Goal: Find contact information: Find contact information

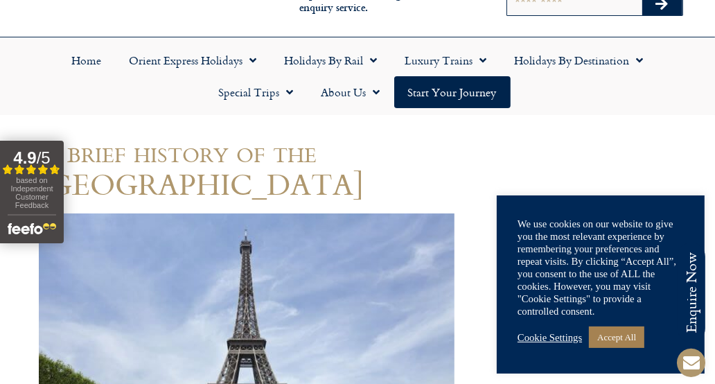
scroll to position [79, 0]
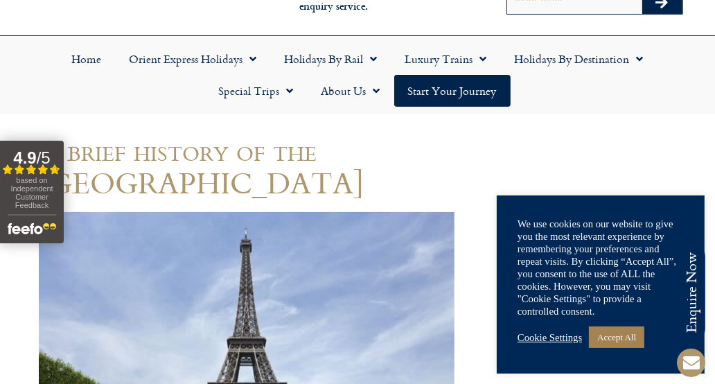
drag, startPoint x: 0, startPoint y: 0, endPoint x: 280, endPoint y: 353, distance: 451.0
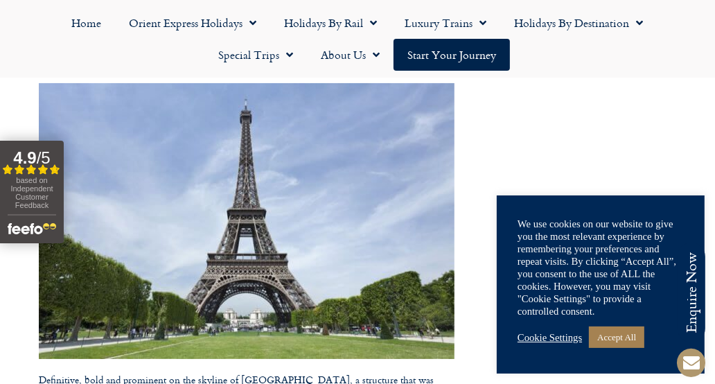
scroll to position [217, 0]
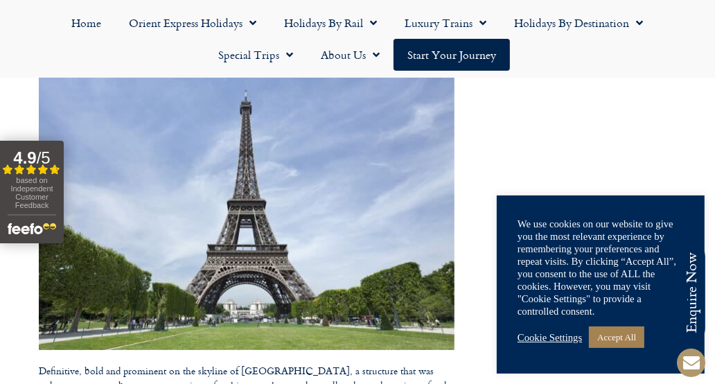
drag, startPoint x: 144, startPoint y: 120, endPoint x: 349, endPoint y: 199, distance: 219.4
drag, startPoint x: 425, startPoint y: 257, endPoint x: 220, endPoint y: 175, distance: 220.9
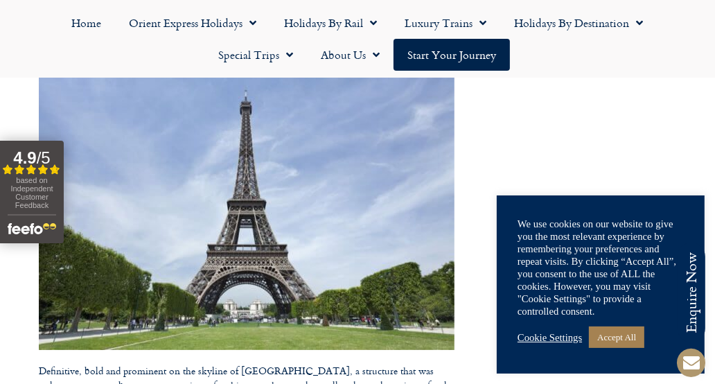
drag, startPoint x: 436, startPoint y: 144, endPoint x: 330, endPoint y: 156, distance: 107.3
